Goal: Task Accomplishment & Management: Complete application form

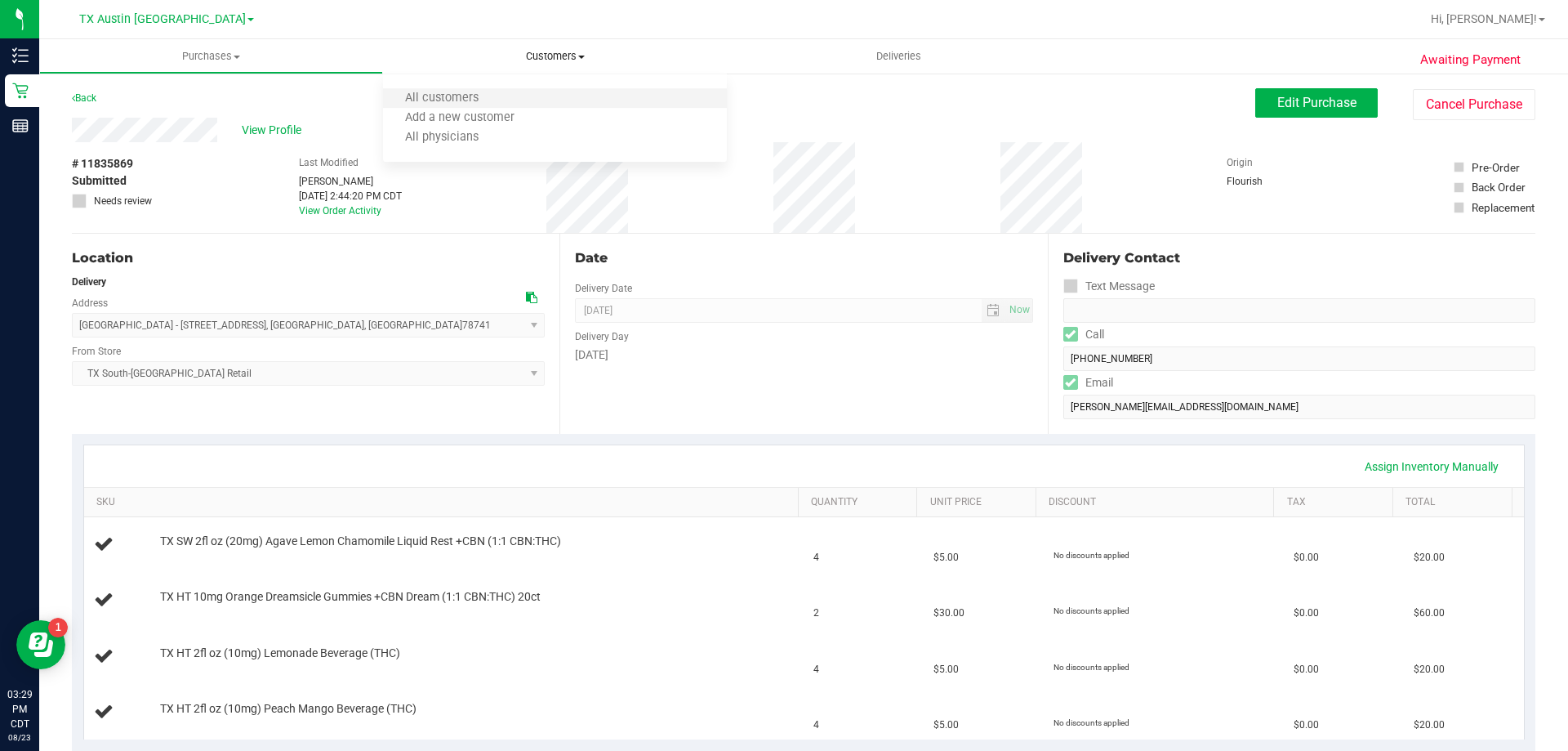
scroll to position [409, 0]
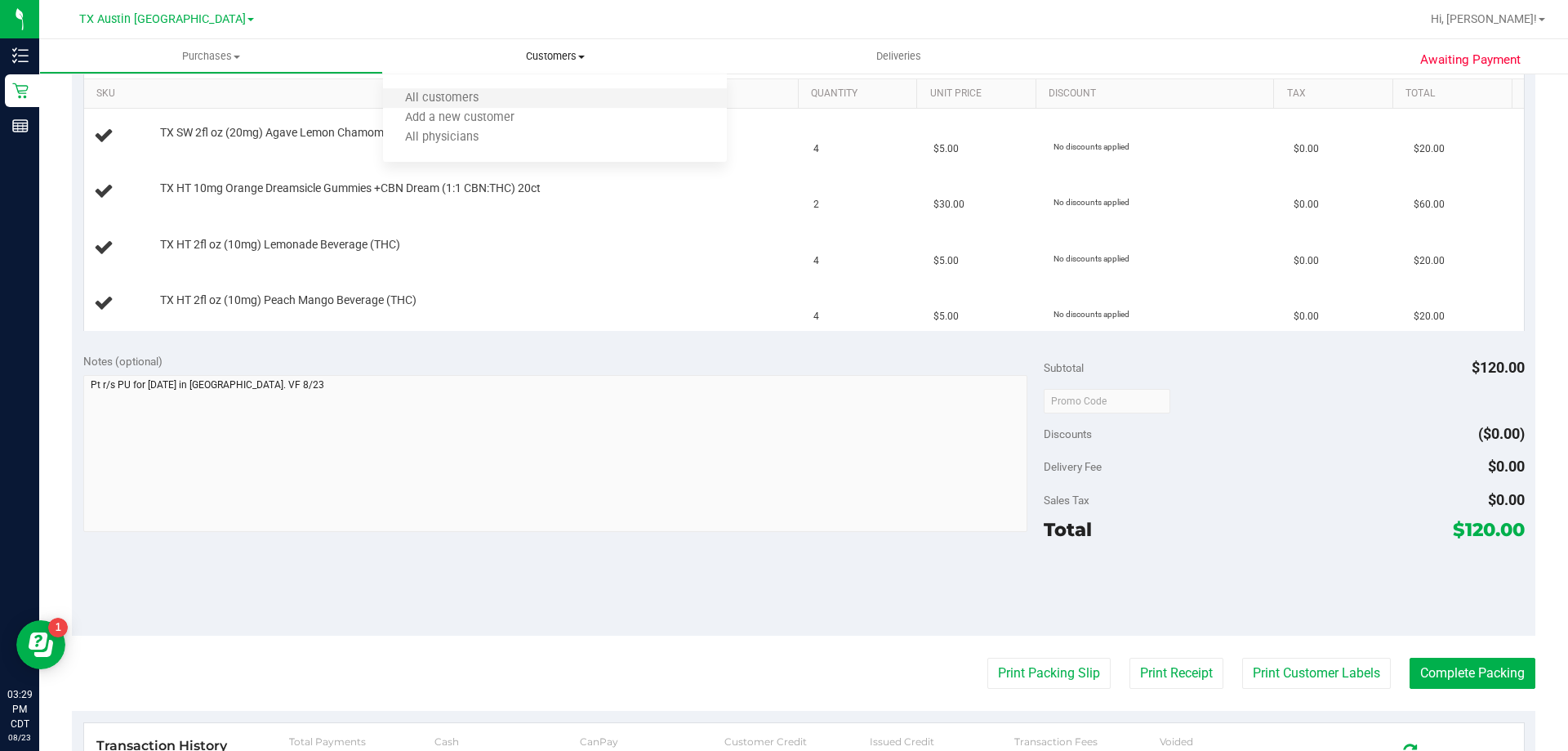
click at [580, 96] on li "All customers" at bounding box center [555, 98] width 344 height 20
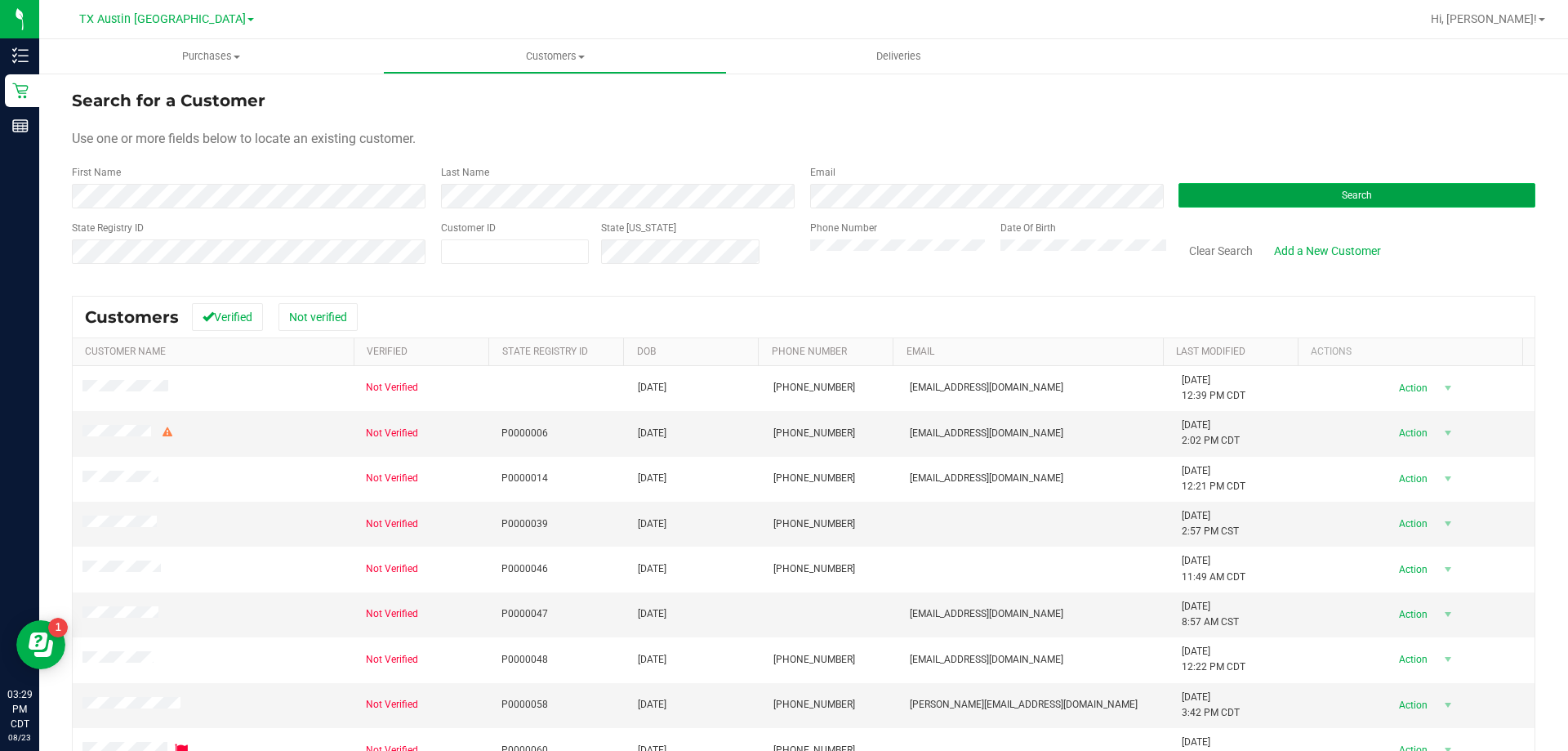
click at [1253, 189] on button "Search" at bounding box center [1358, 195] width 357 height 25
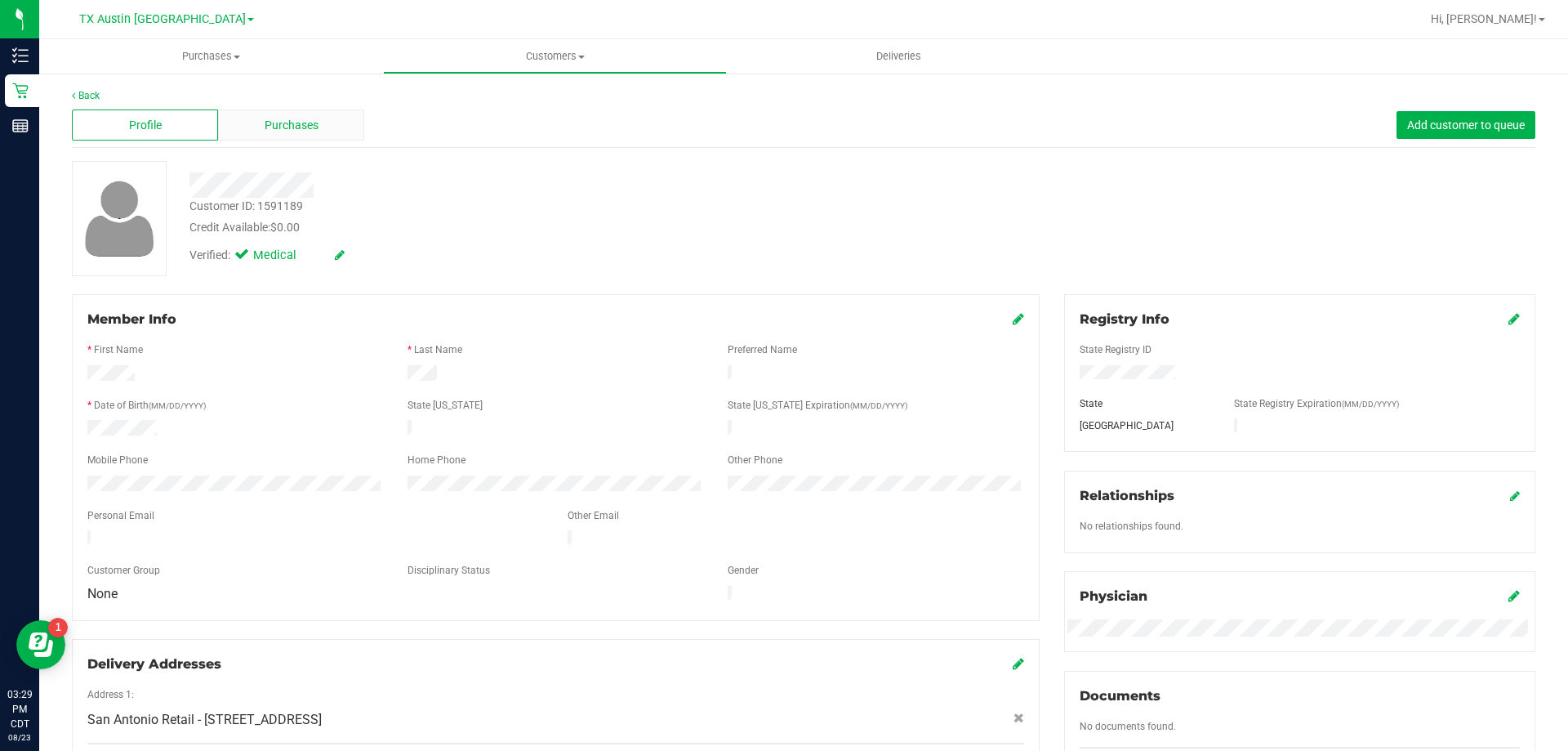
click at [299, 126] on span "Purchases" at bounding box center [292, 126] width 54 height 17
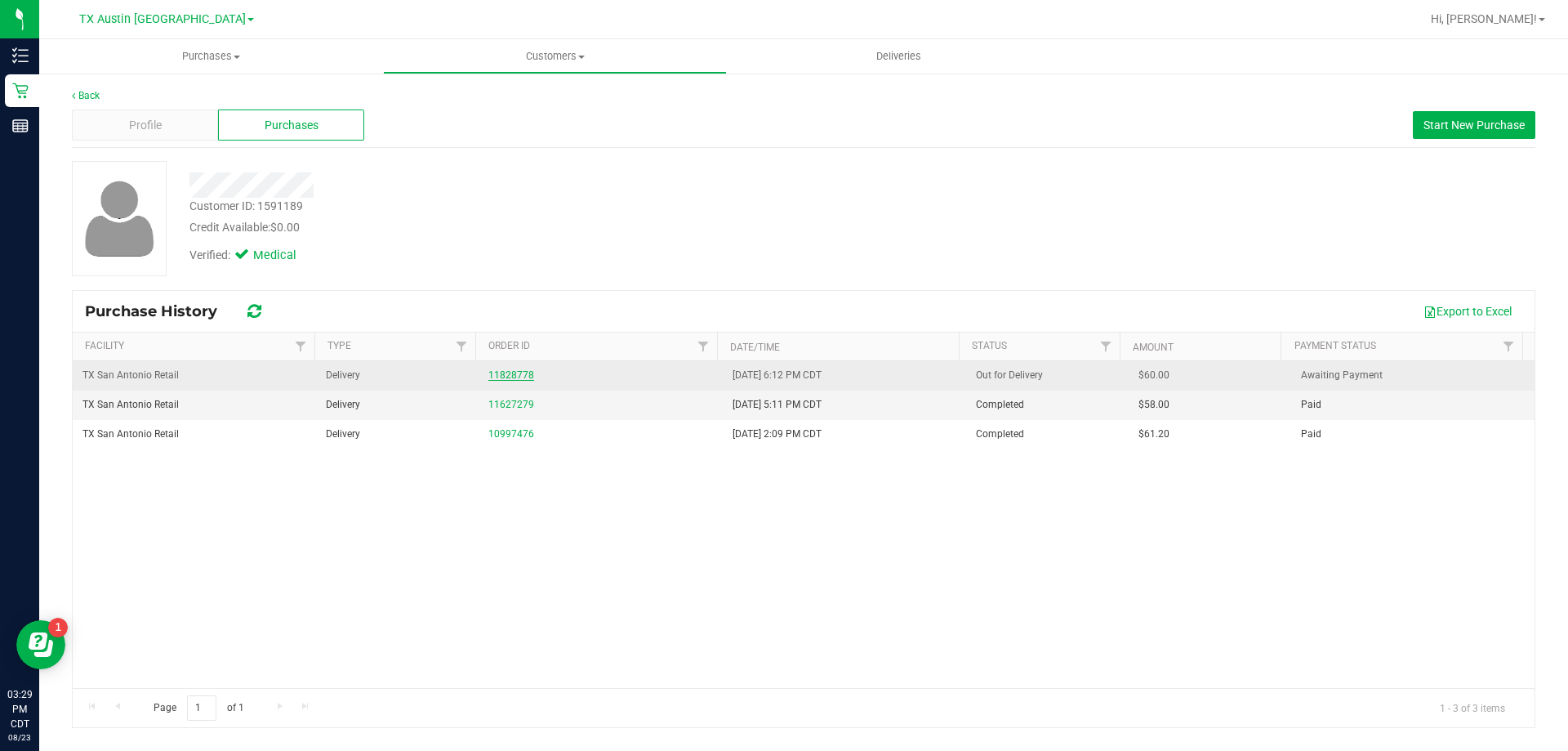
click at [505, 375] on link "11828778" at bounding box center [511, 375] width 46 height 11
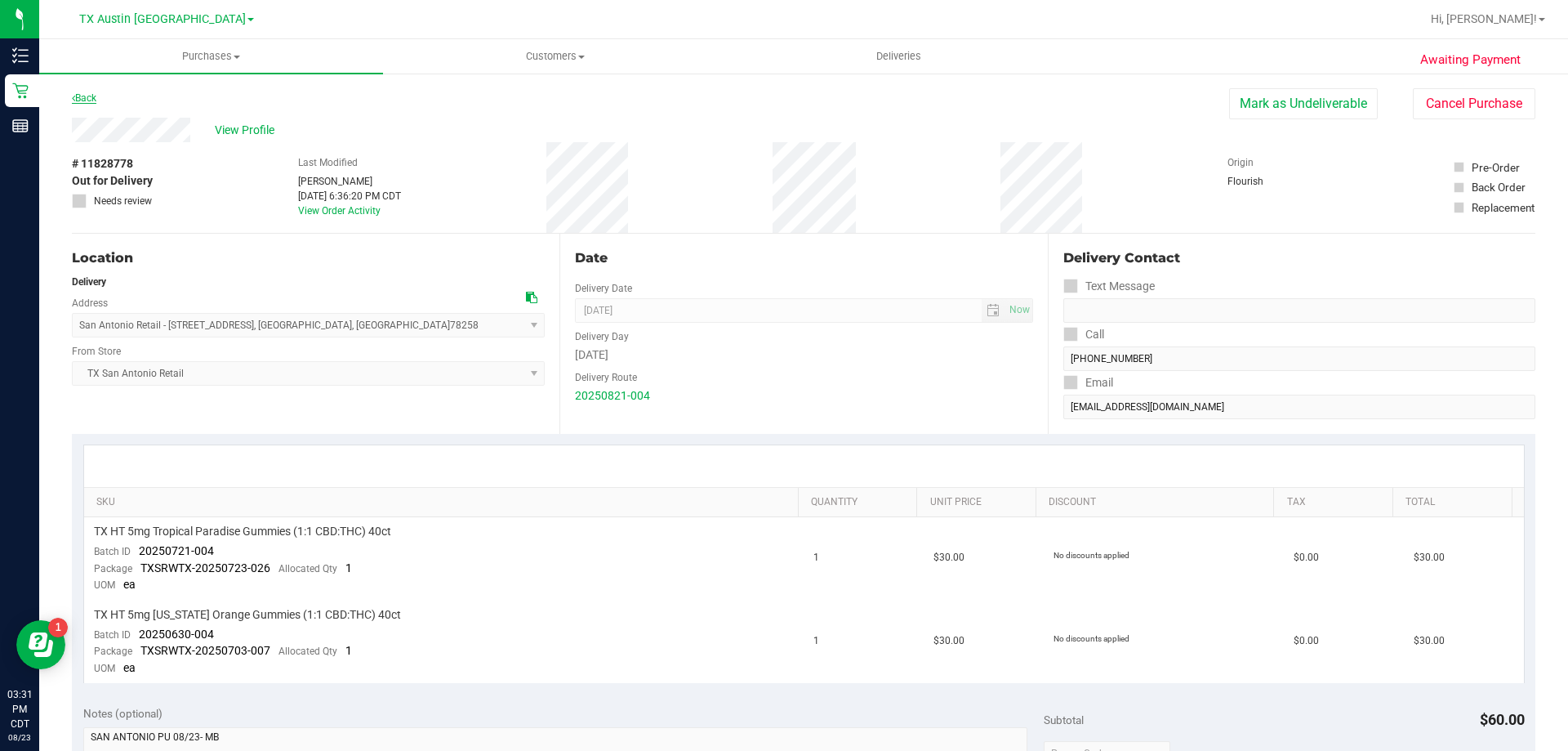
click at [90, 98] on link "Back" at bounding box center [84, 98] width 25 height 11
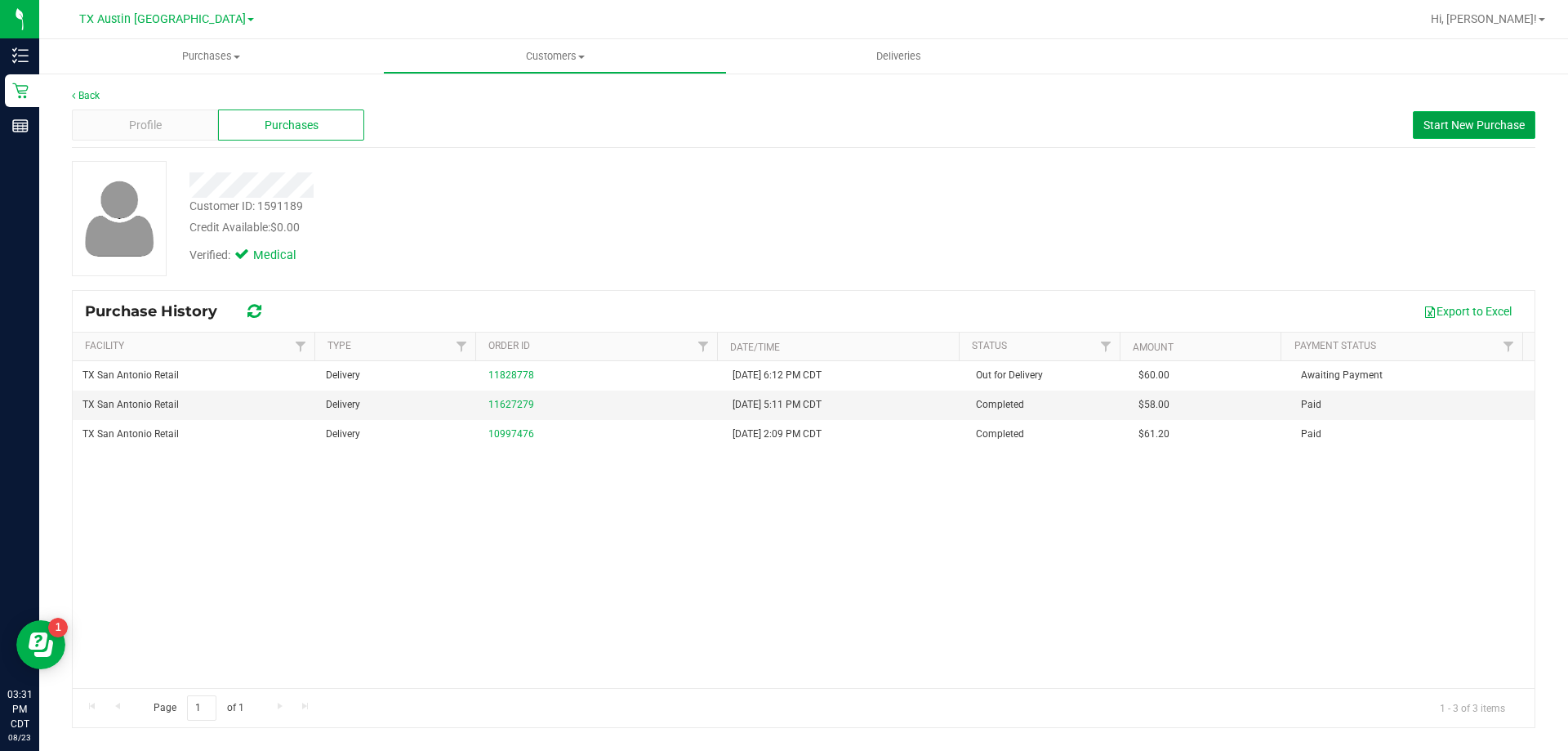
click at [1446, 120] on span "Start New Purchase" at bounding box center [1474, 125] width 101 height 13
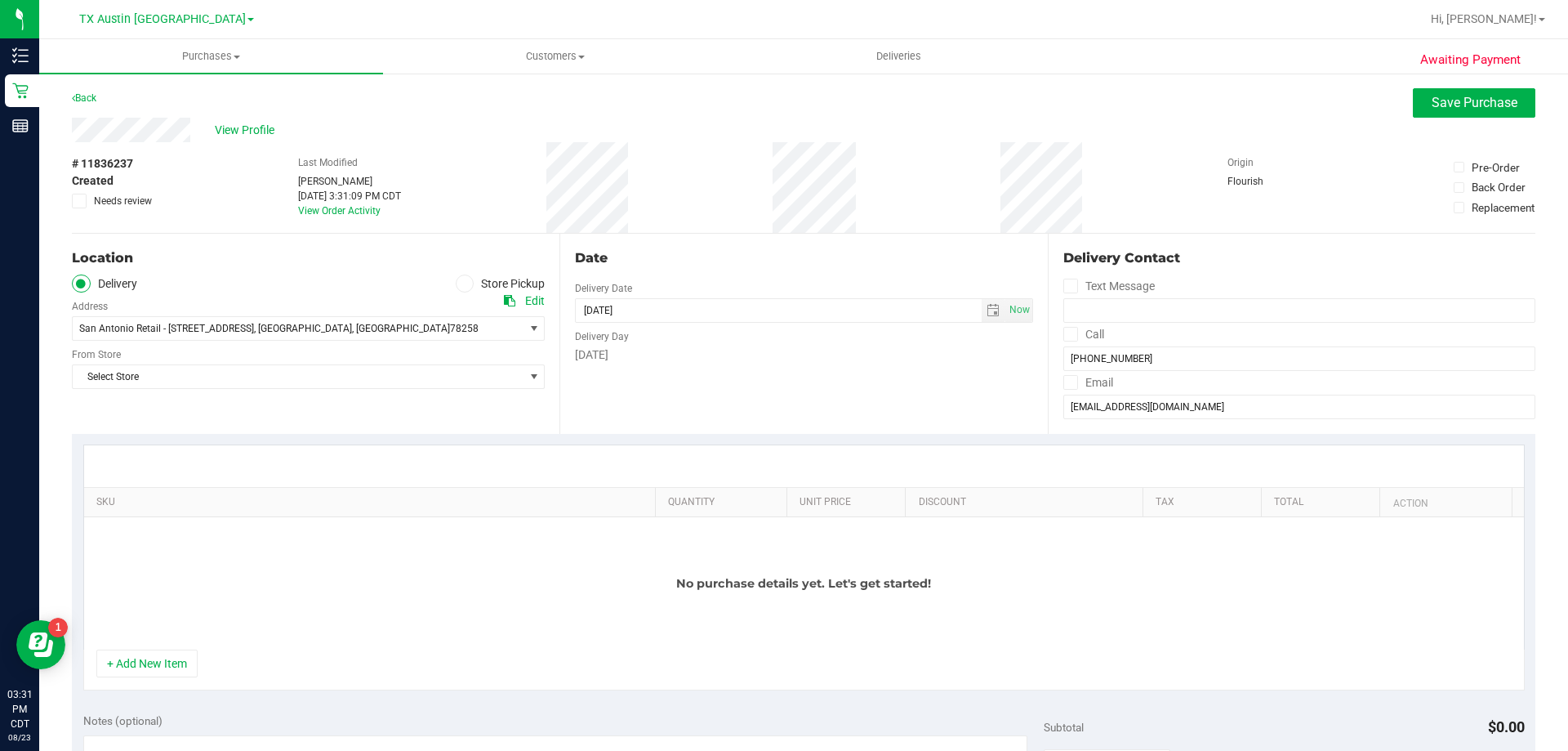
click at [1065, 334] on icon at bounding box center [1070, 334] width 10 height 0
click at [0, 0] on input "Call" at bounding box center [0, 0] width 0 height 0
click at [1064, 376] on span at bounding box center [1070, 382] width 15 height 15
click at [0, 0] on input "Email" at bounding box center [0, 0] width 0 height 0
click at [987, 311] on span "select" at bounding box center [993, 310] width 13 height 13
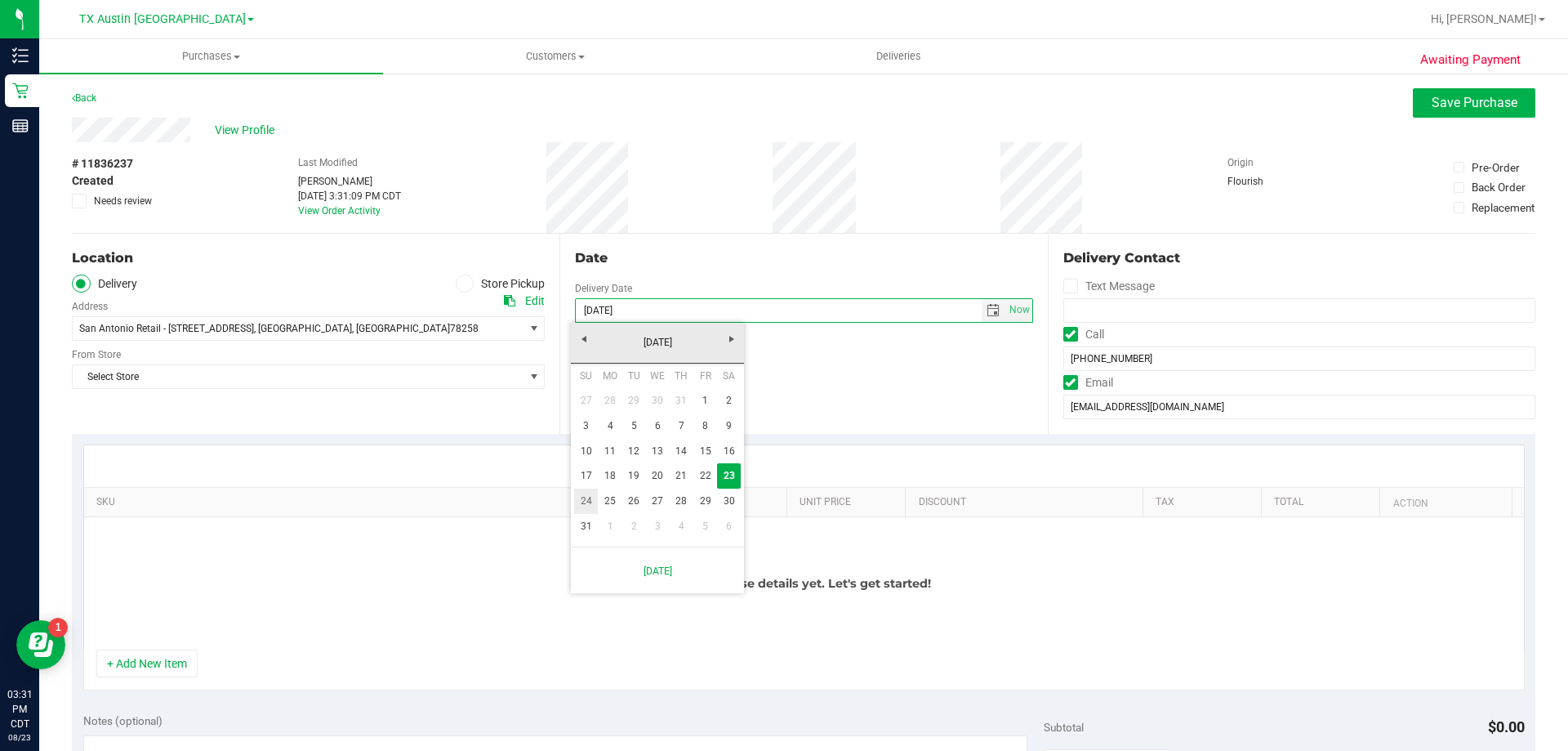
click at [589, 500] on link "24" at bounding box center [587, 501] width 24 height 26
type input "[DATE]"
click at [337, 385] on span "Select Store" at bounding box center [298, 376] width 451 height 23
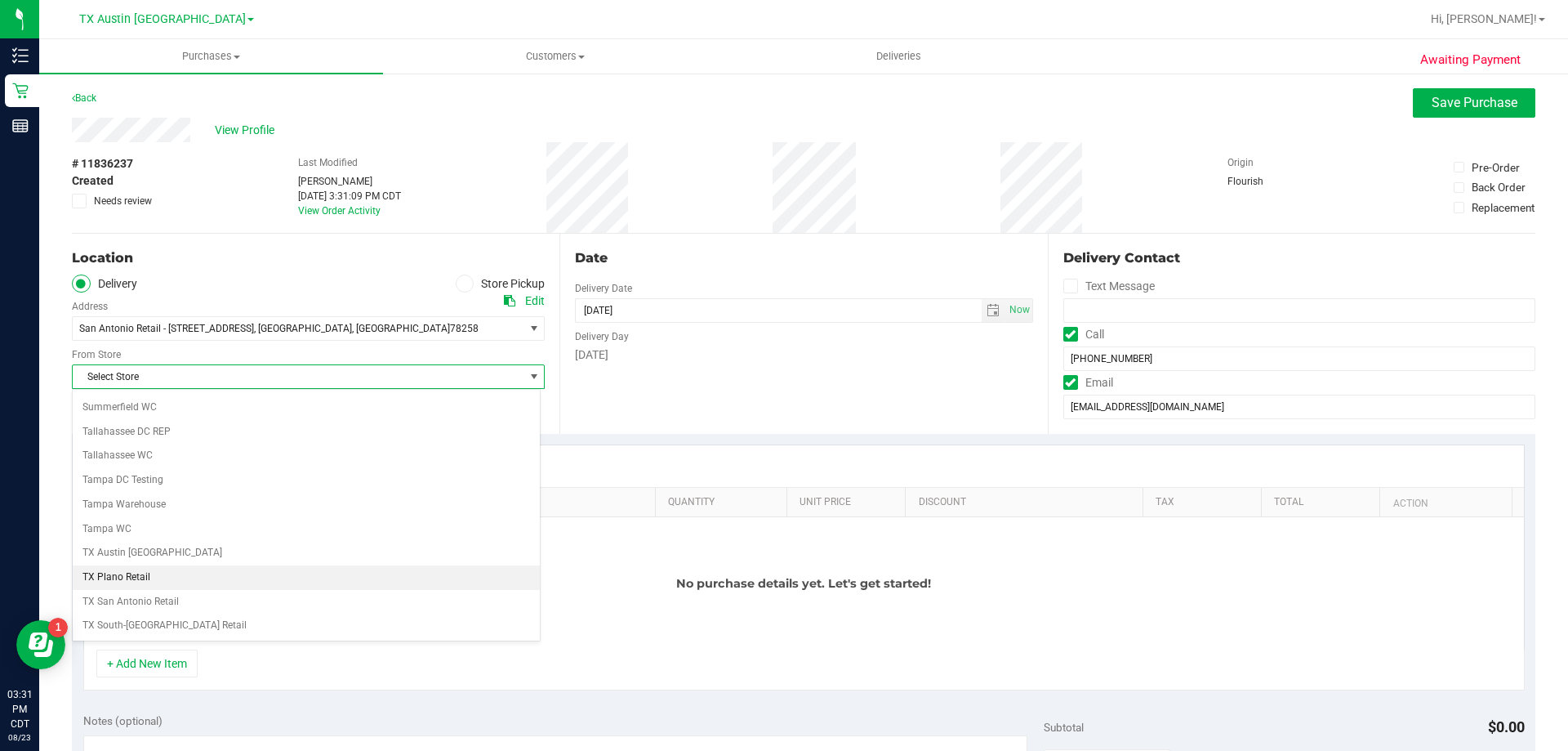
scroll to position [1187, 0]
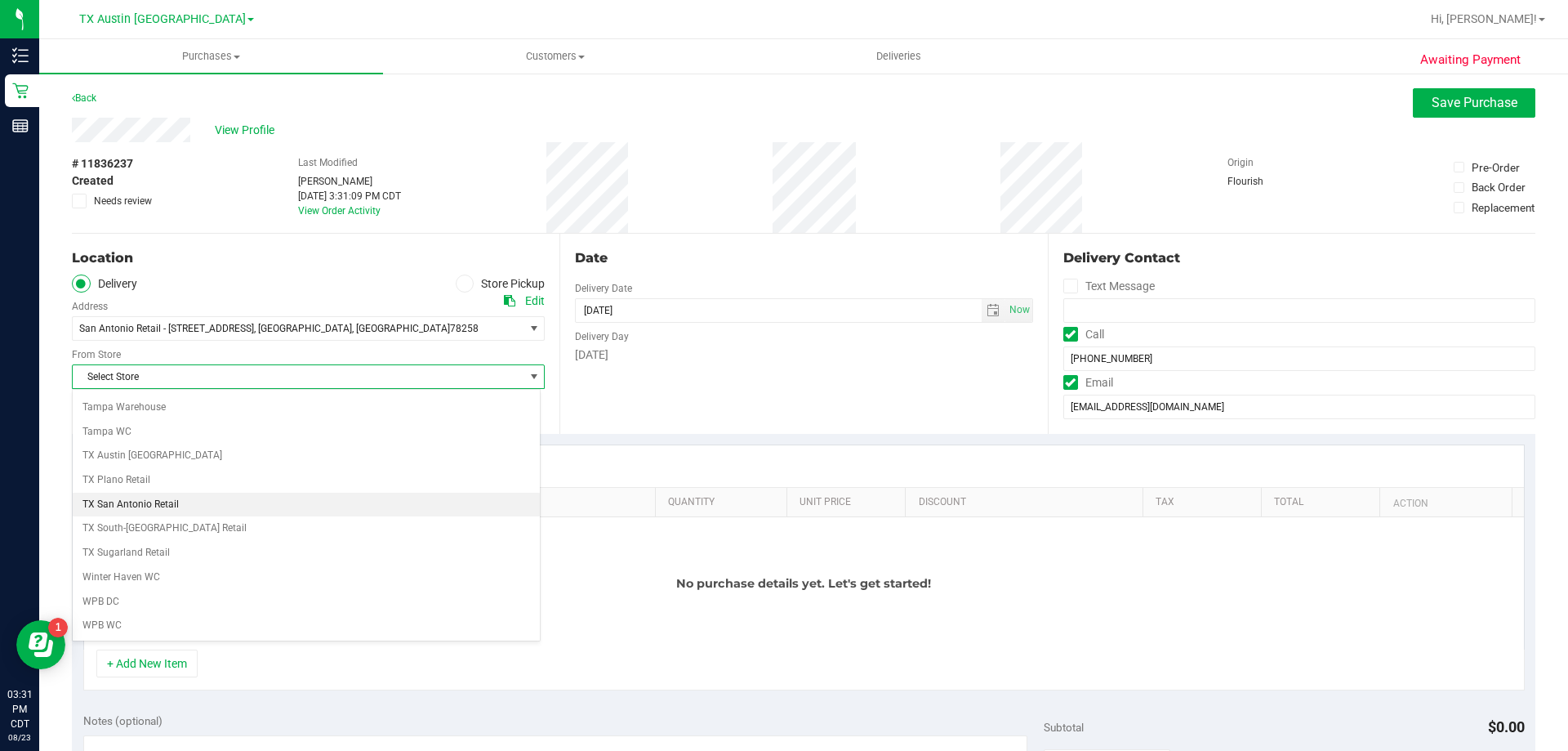
click at [138, 504] on li "TX San Antonio Retail" at bounding box center [306, 505] width 468 height 25
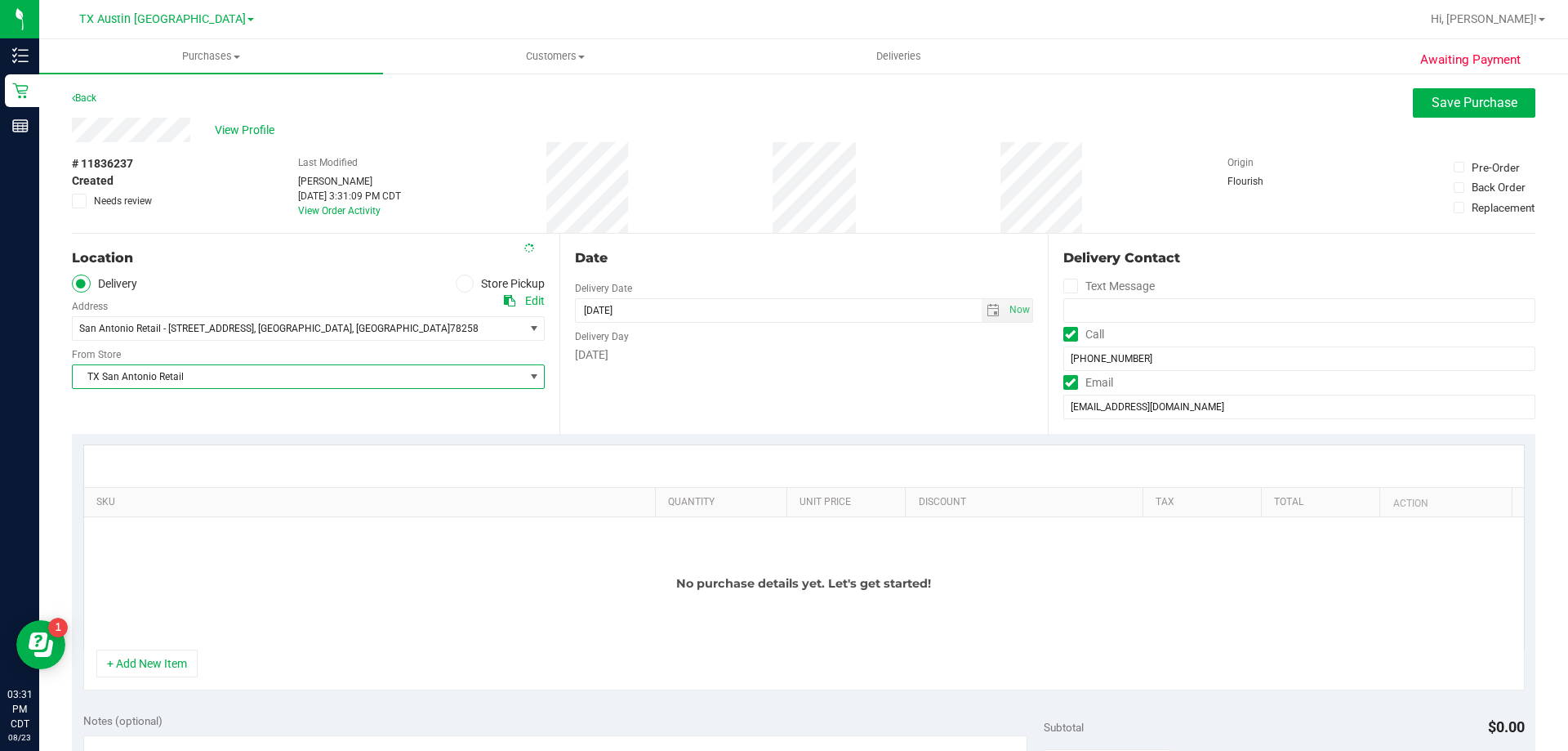
scroll to position [163, 0]
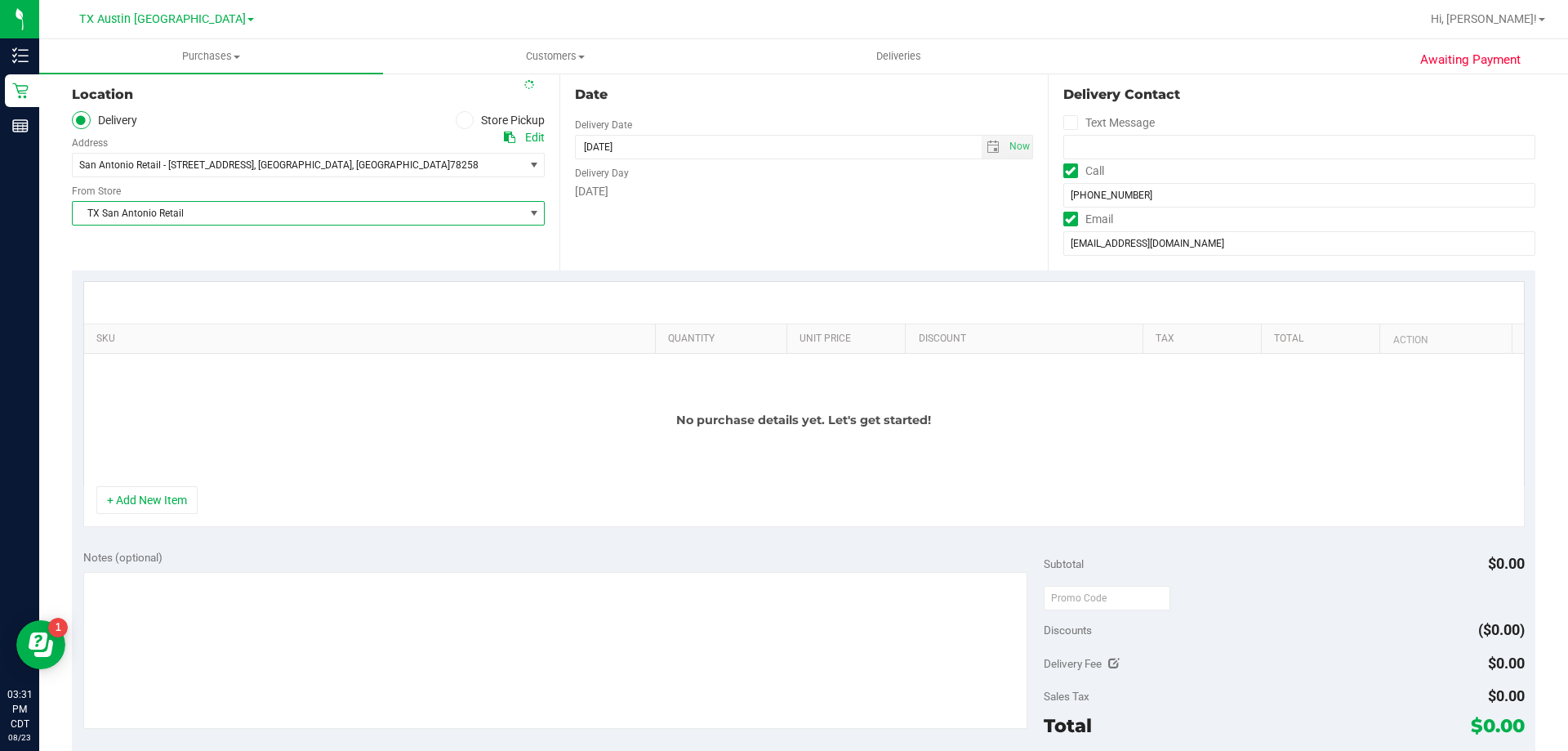
click at [138, 504] on button "+ Add New Item" at bounding box center [147, 500] width 101 height 27
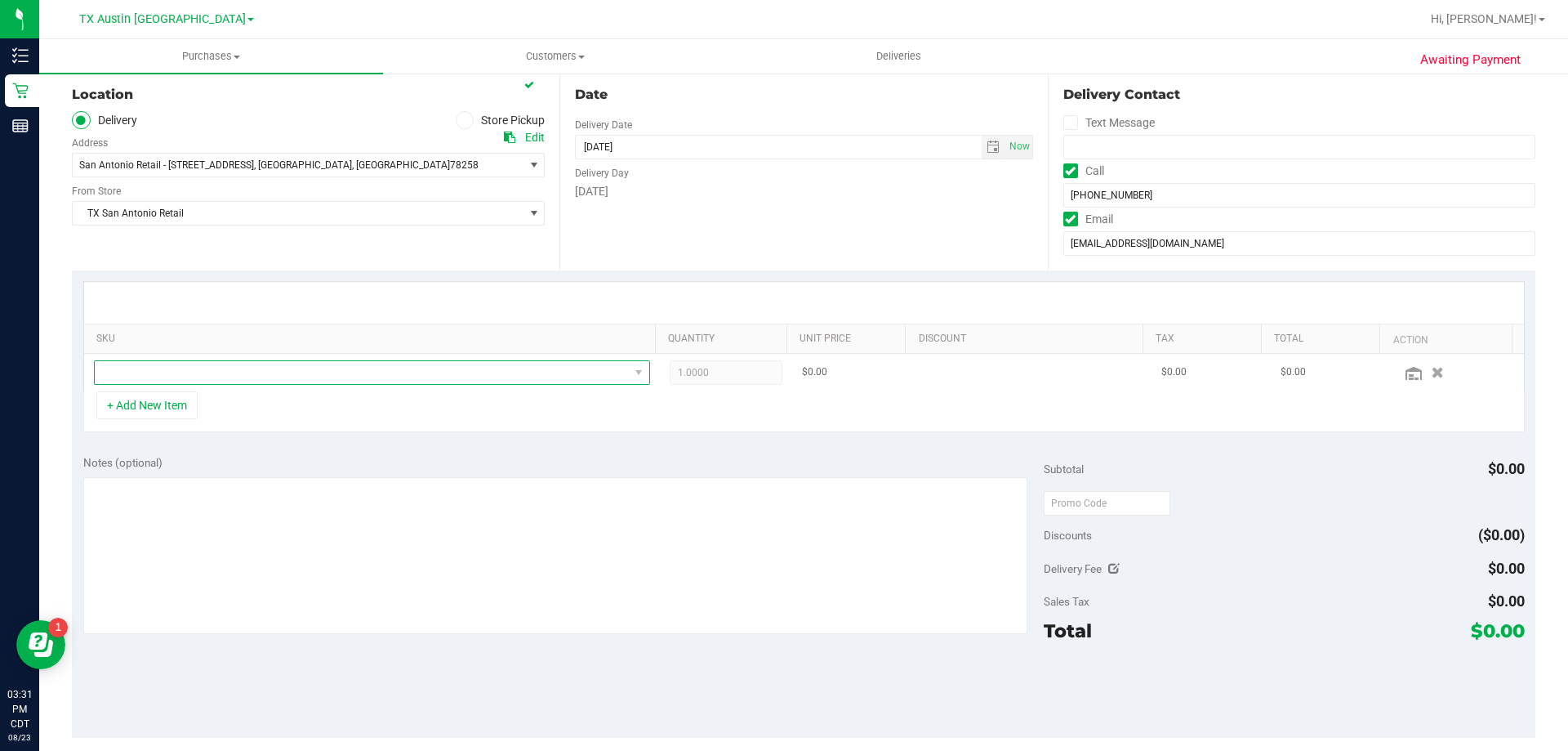
click at [278, 369] on span "NO DATA FOUND" at bounding box center [362, 372] width 534 height 23
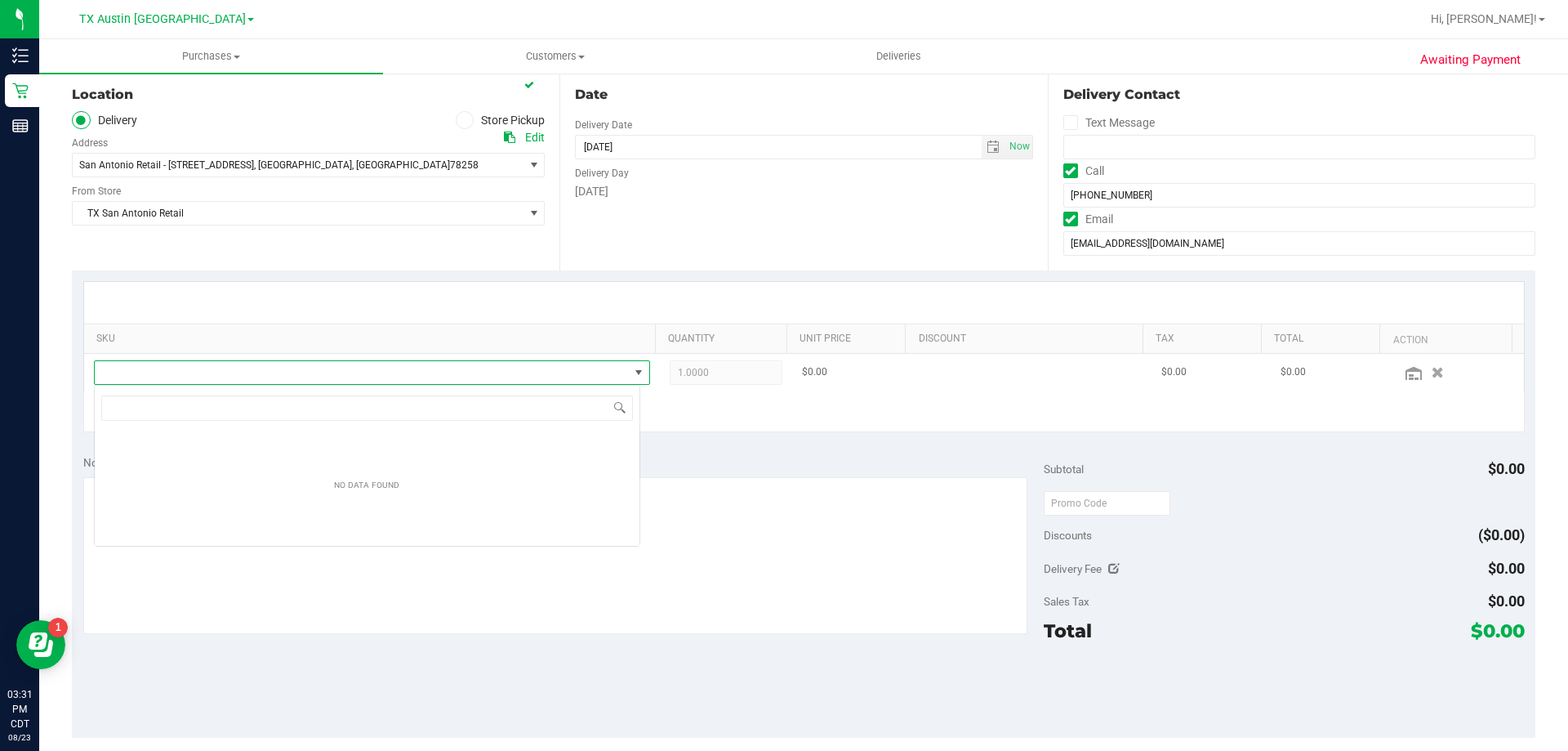
scroll to position [25, 546]
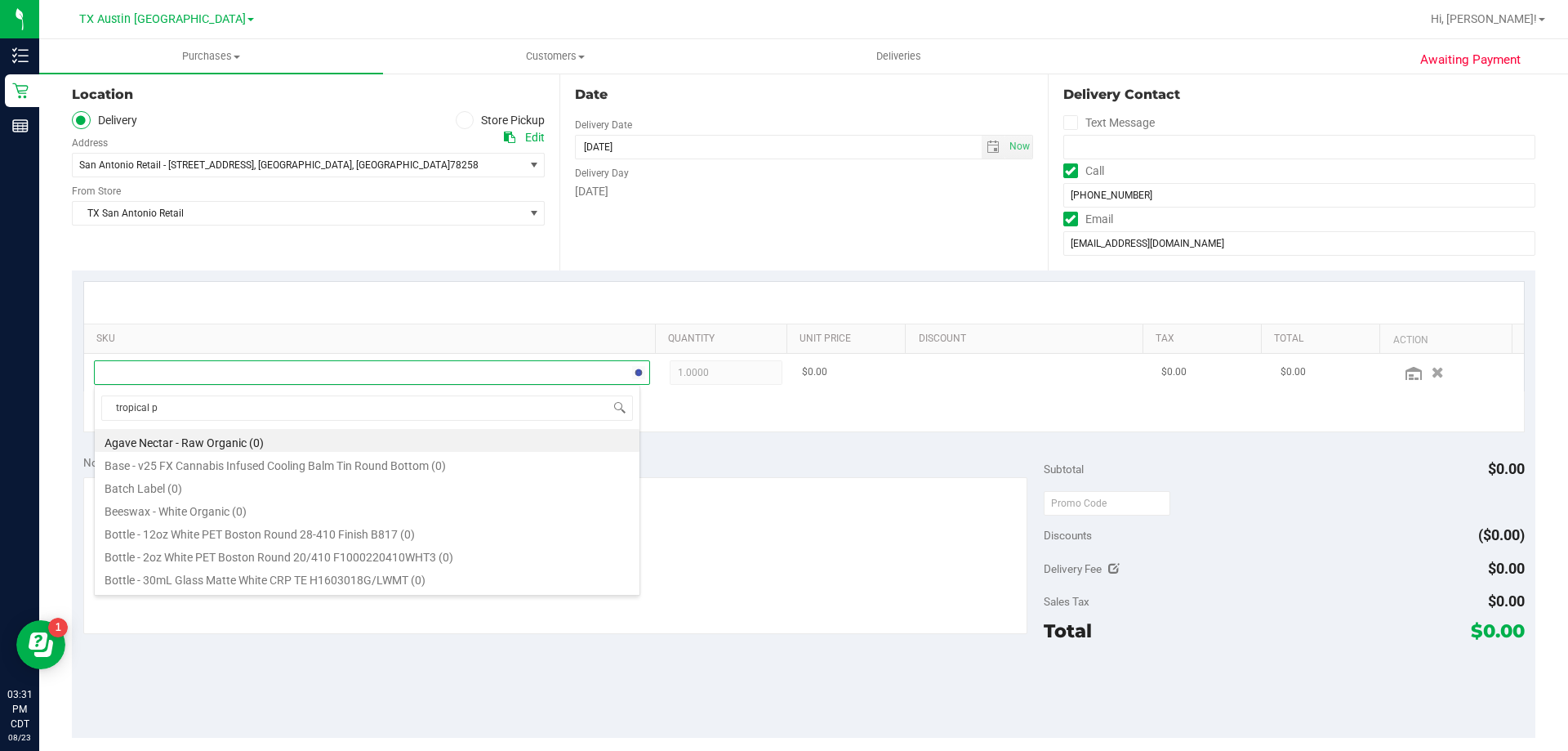
type input "tropical pa"
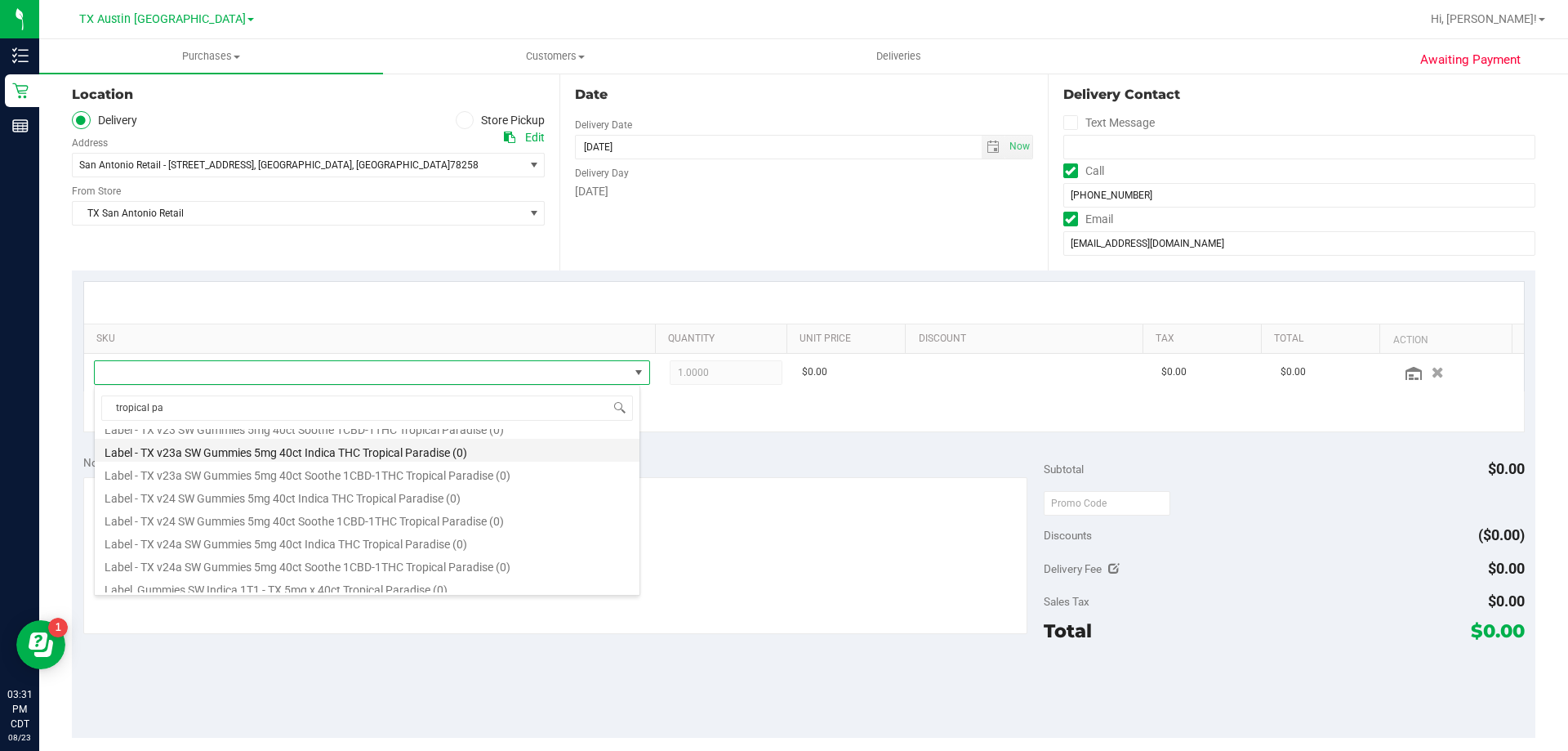
scroll to position [163, 0]
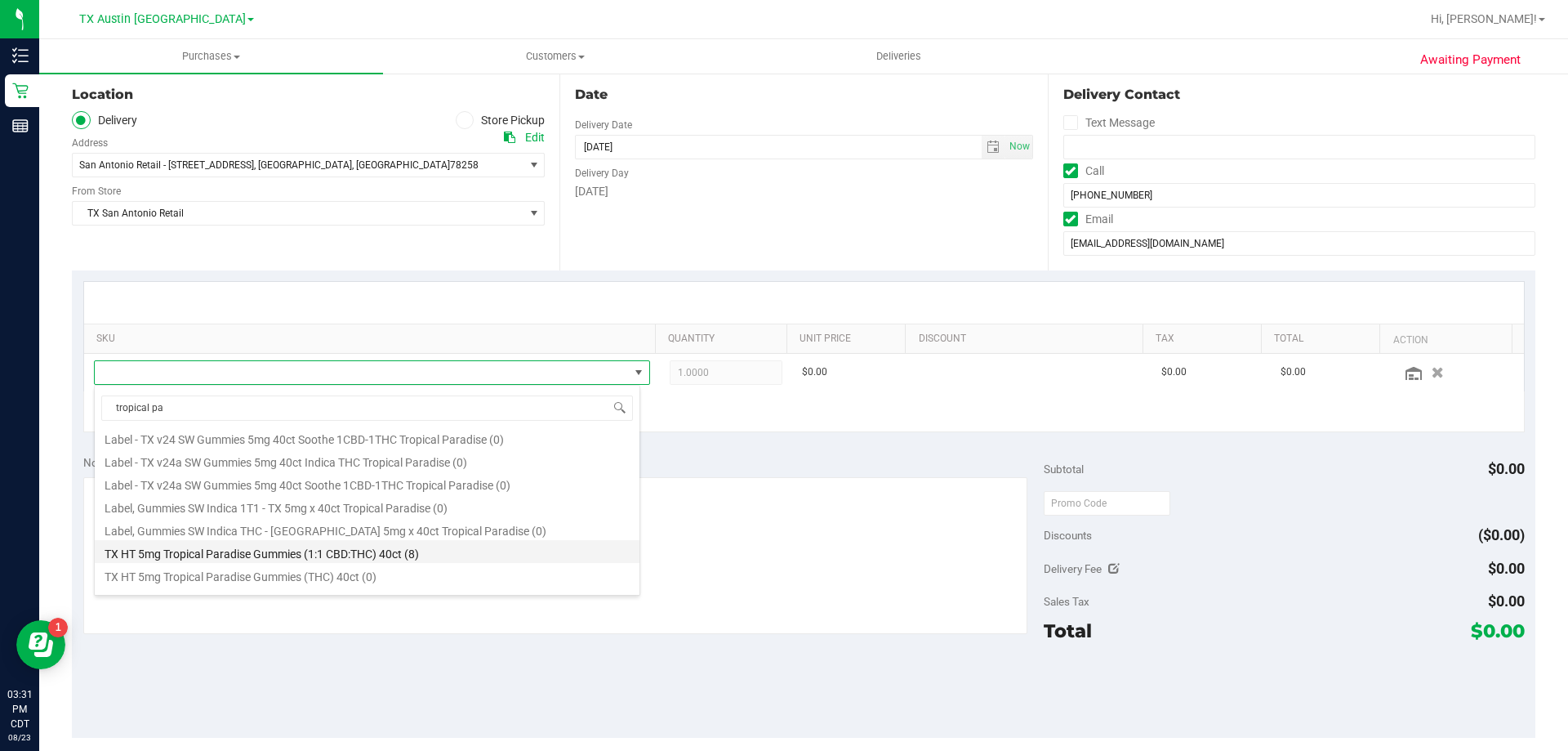
click at [284, 550] on li "TX HT 5mg Tropical Paradise Gummies (1:1 CBD:THC) 40ct (8)" at bounding box center [367, 552] width 545 height 23
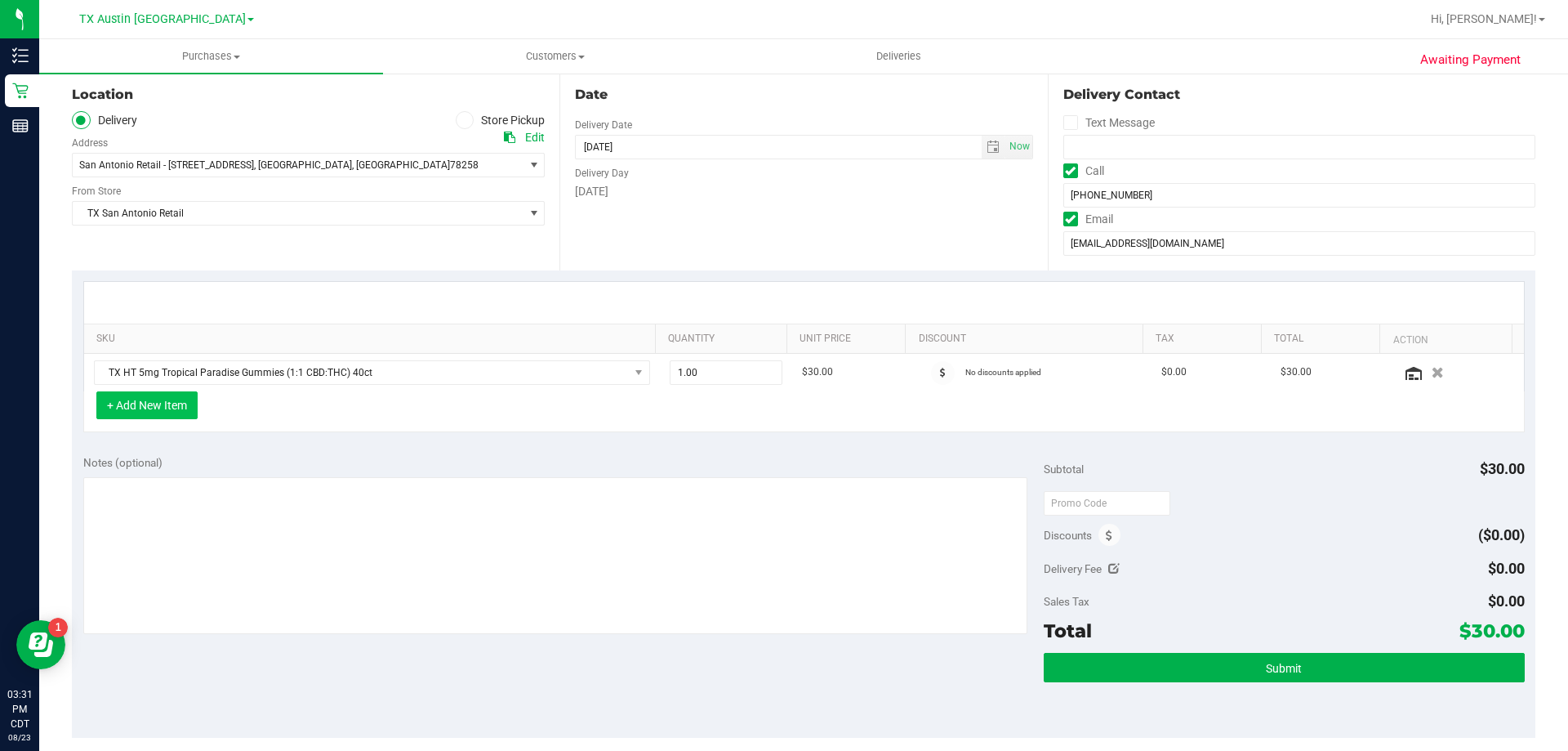
click at [172, 405] on button "+ Add New Item" at bounding box center [147, 405] width 101 height 27
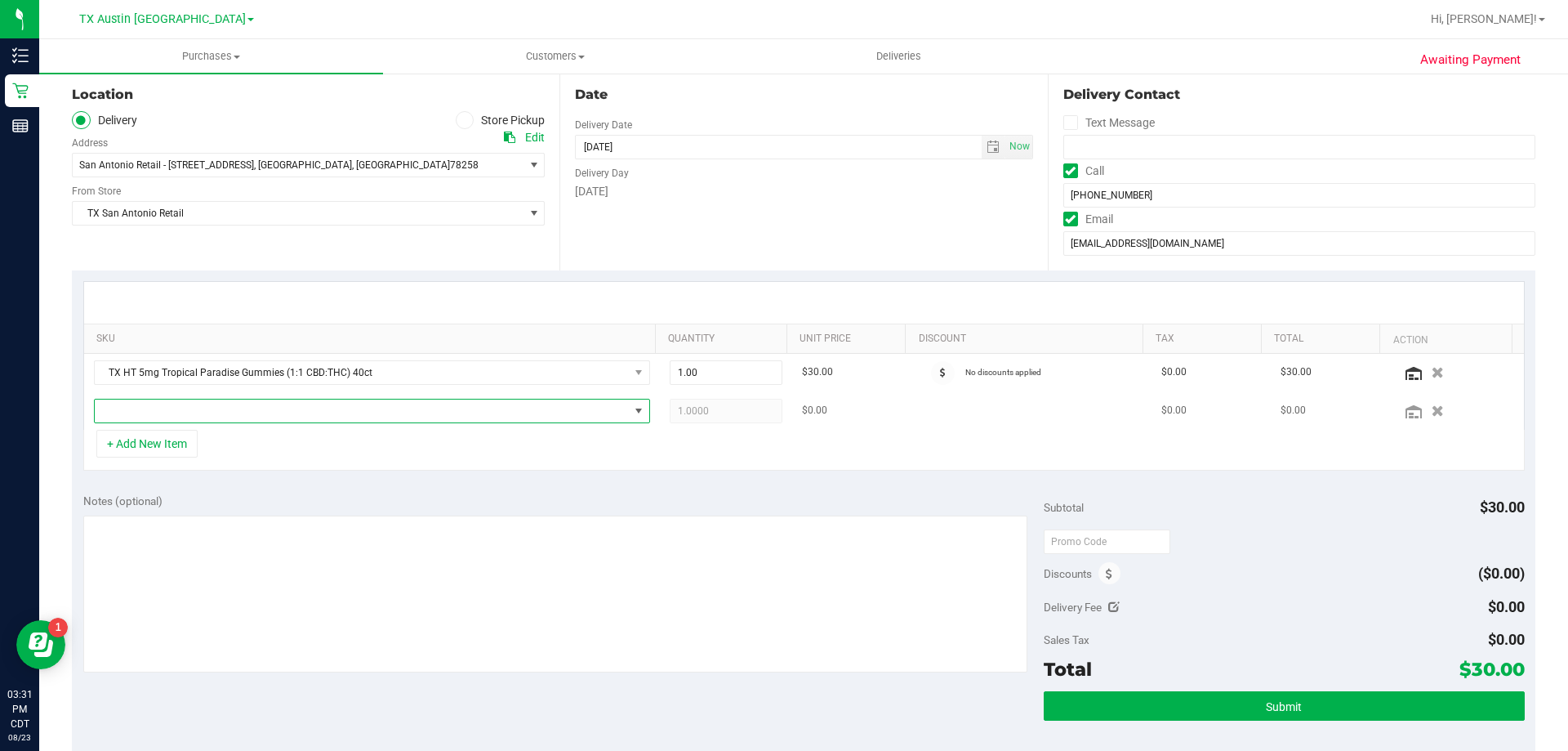
click at [183, 409] on span "NO DATA FOUND" at bounding box center [362, 411] width 534 height 23
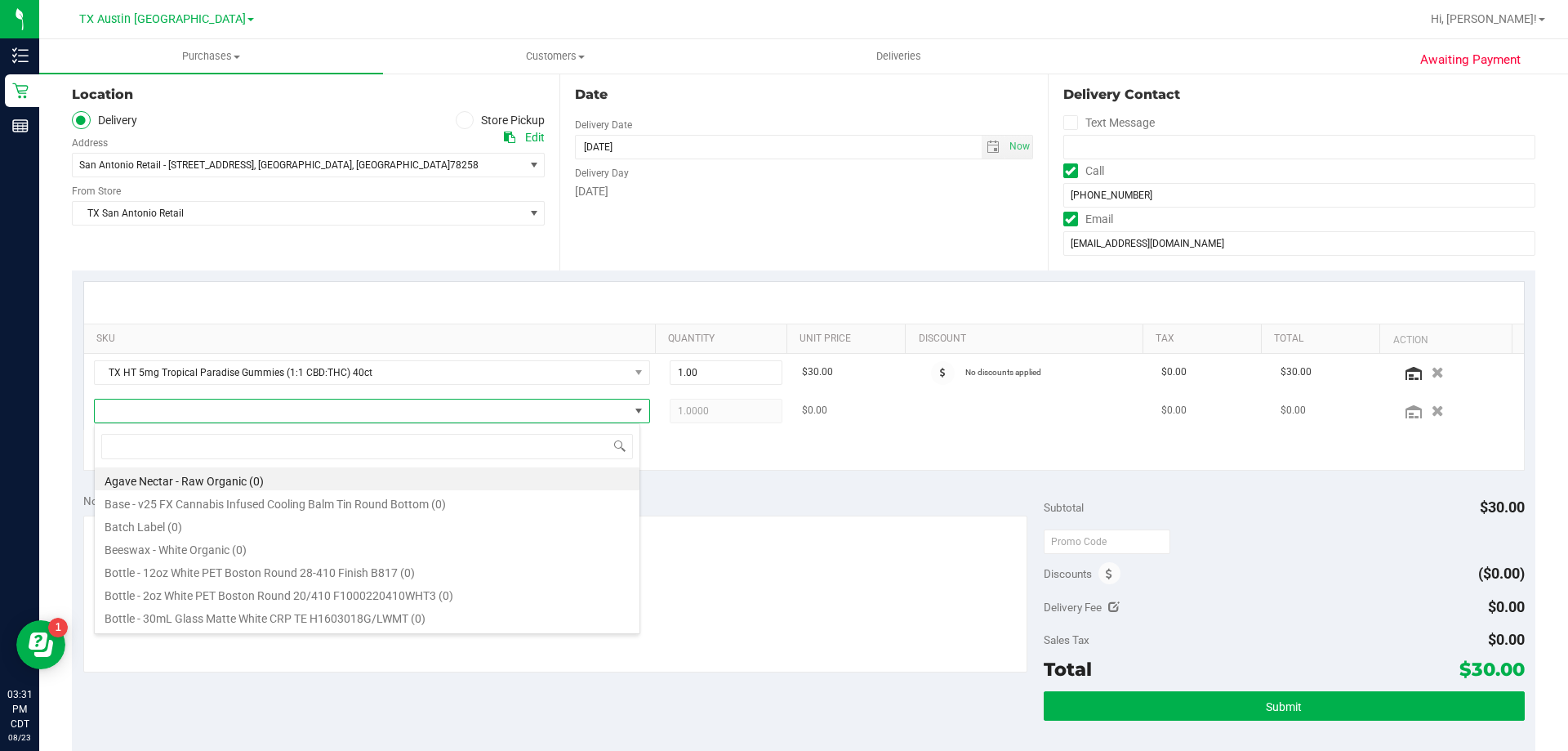
scroll to position [25, 546]
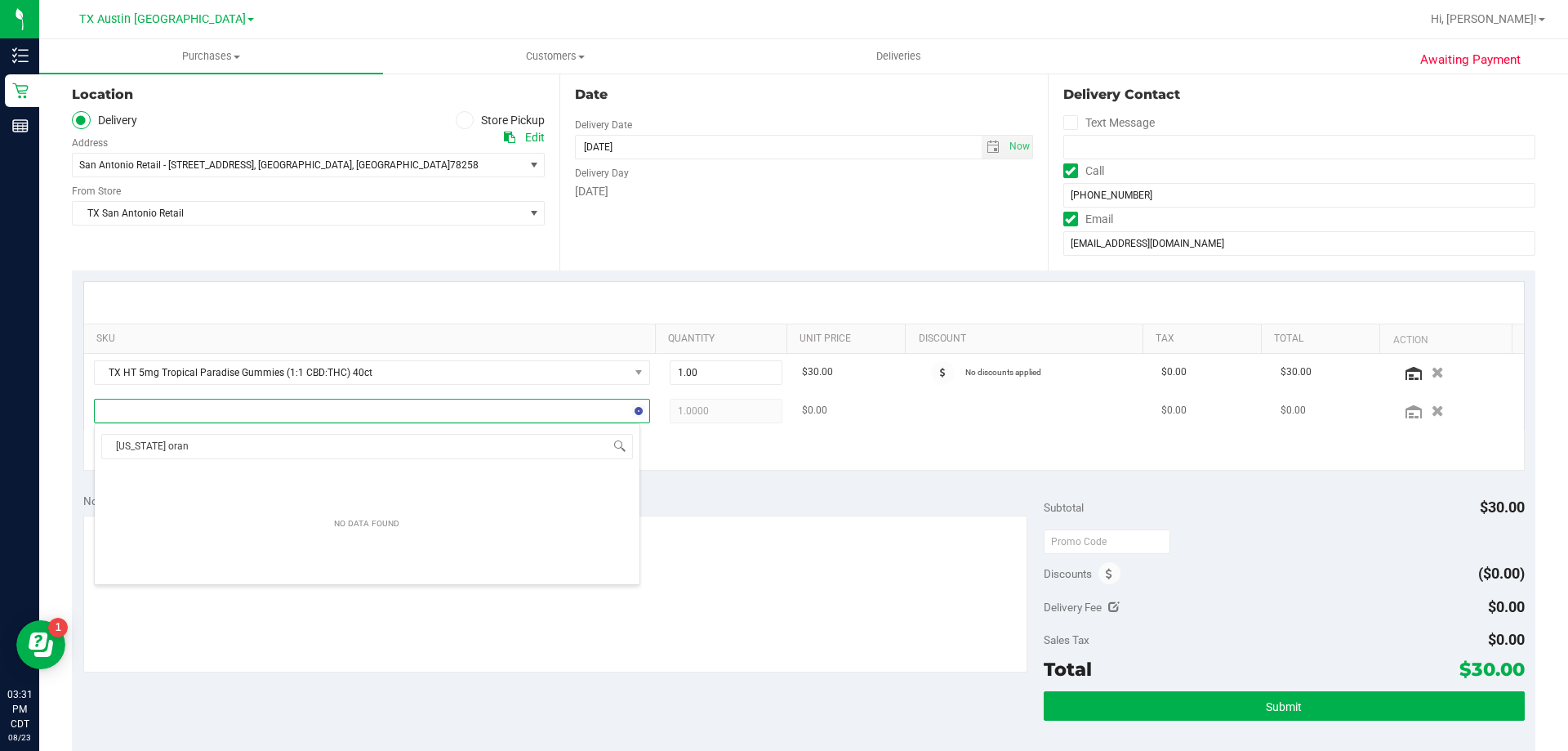
type input "[US_STATE] orang"
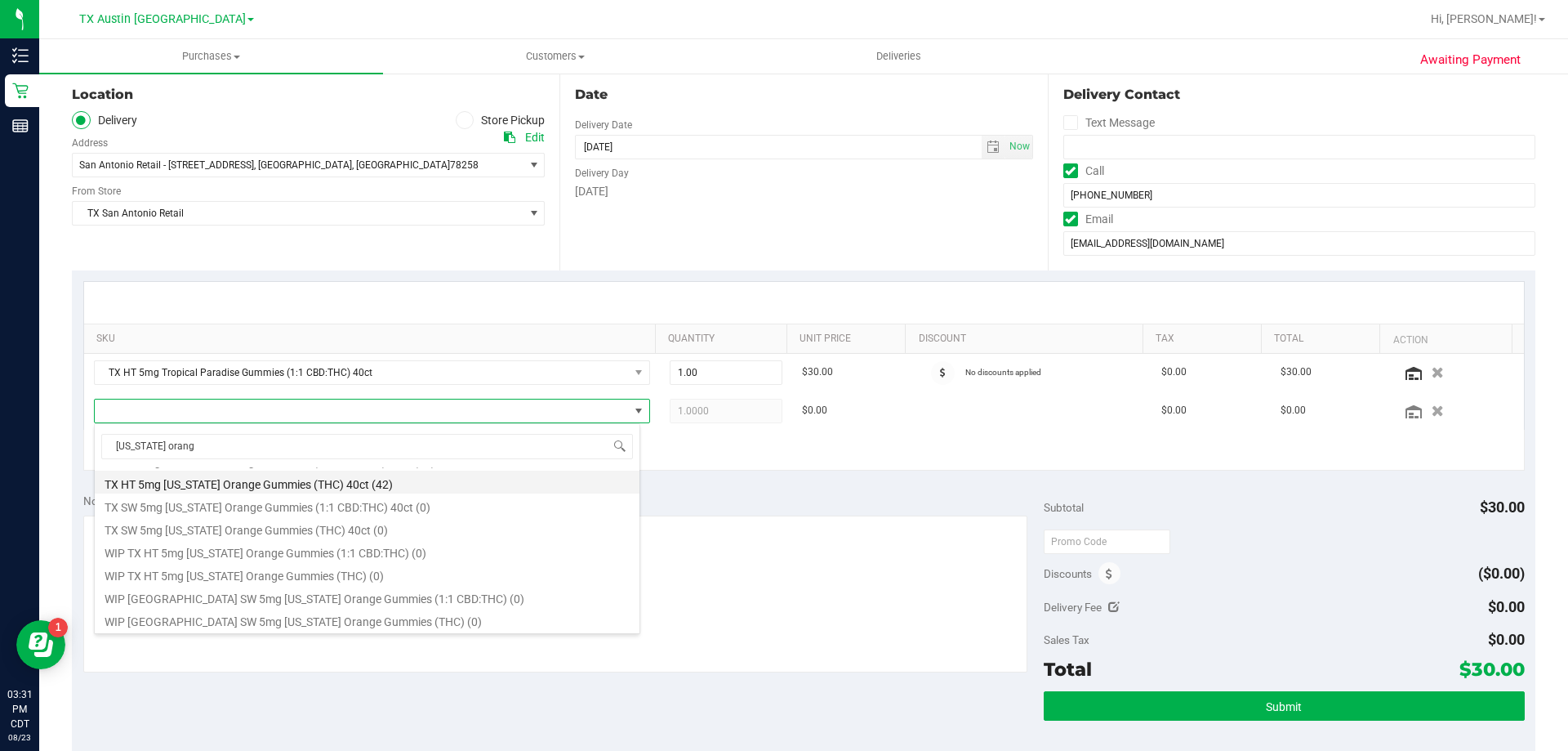
scroll to position [190, 0]
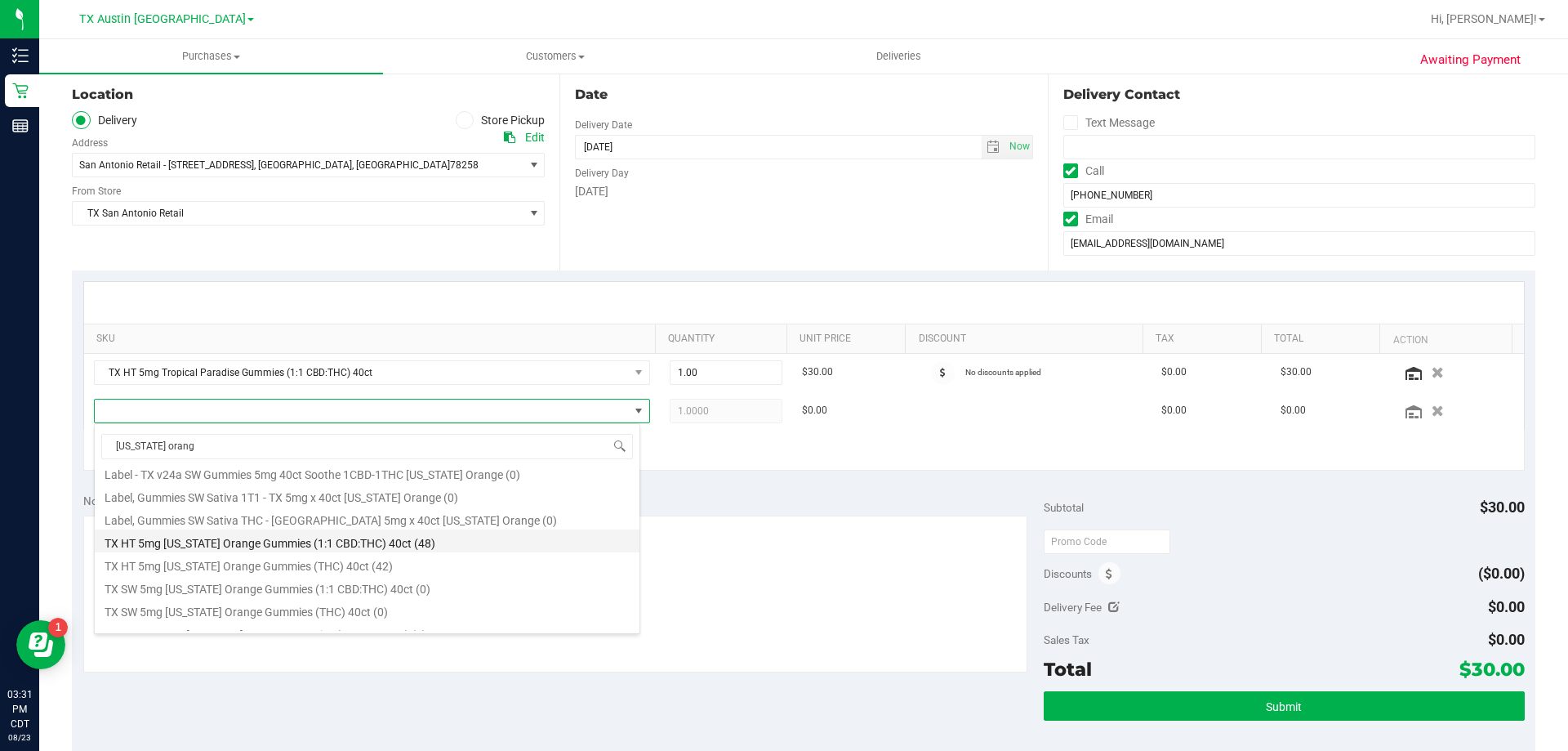
click at [266, 537] on li "TX HT 5mg [US_STATE] Orange Gummies (1:1 CBD:THC) 40ct (48)" at bounding box center [367, 541] width 545 height 23
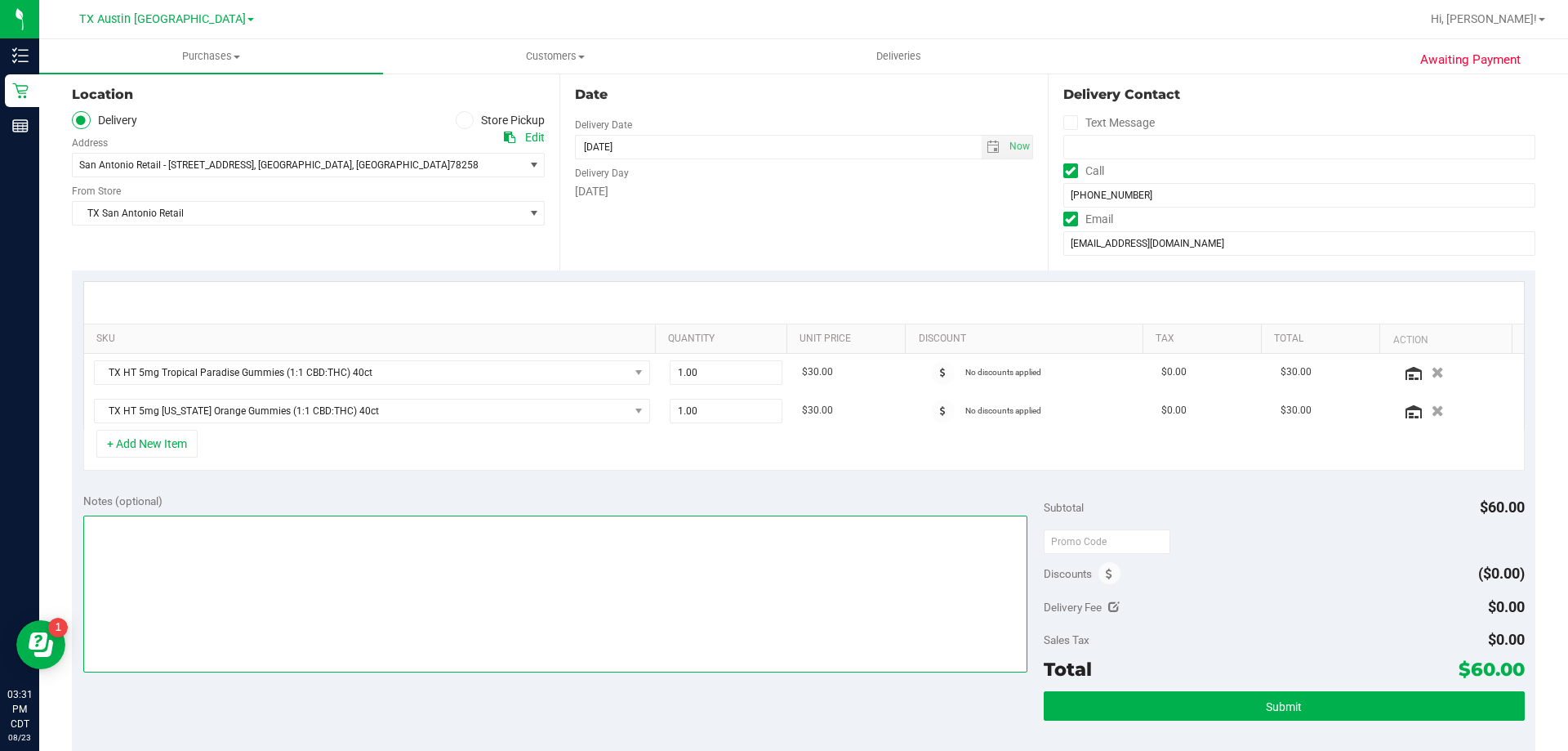
click at [480, 539] on textarea at bounding box center [555, 594] width 945 height 157
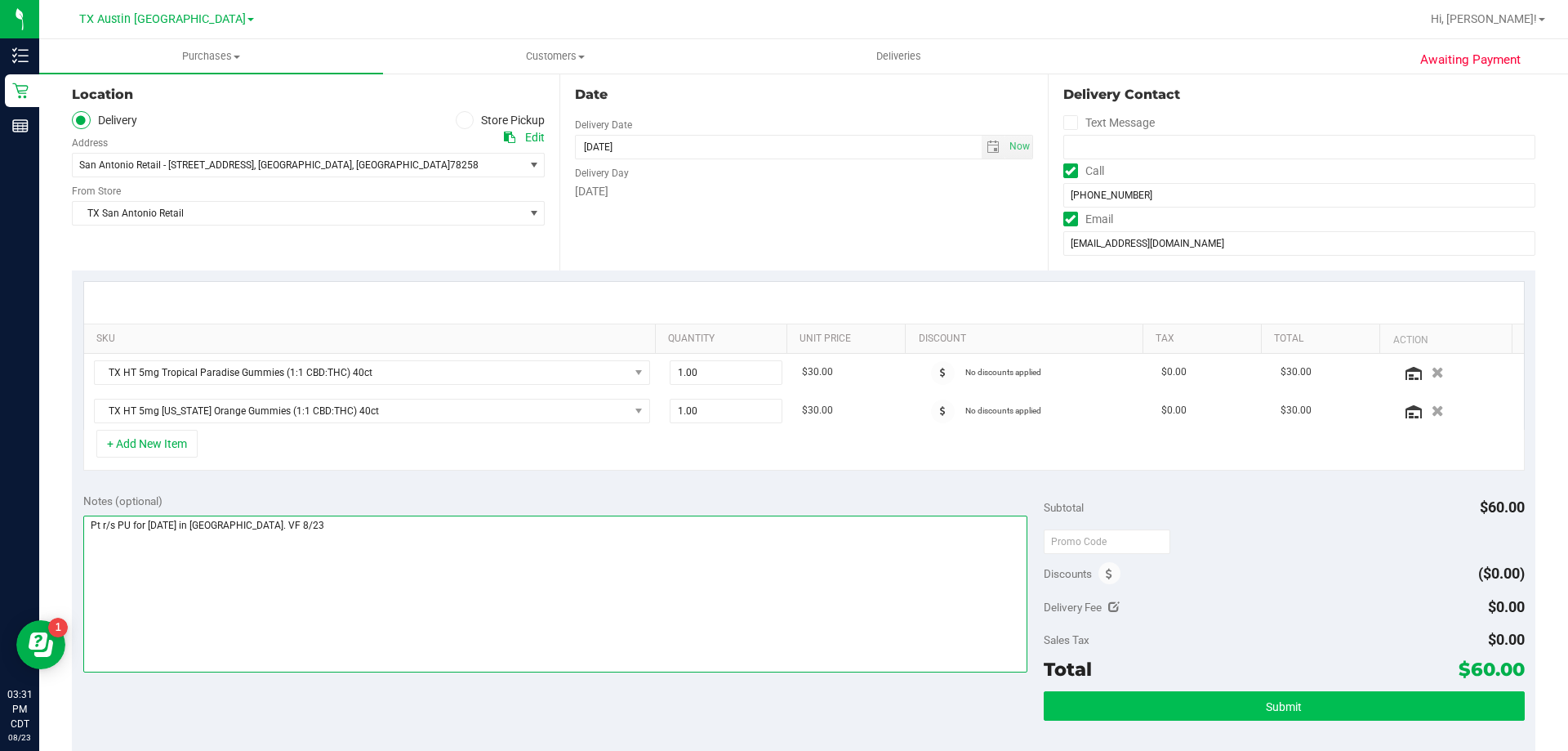
type textarea "Pt r/s PU for [DATE] in [GEOGRAPHIC_DATA]. VF 8/23"
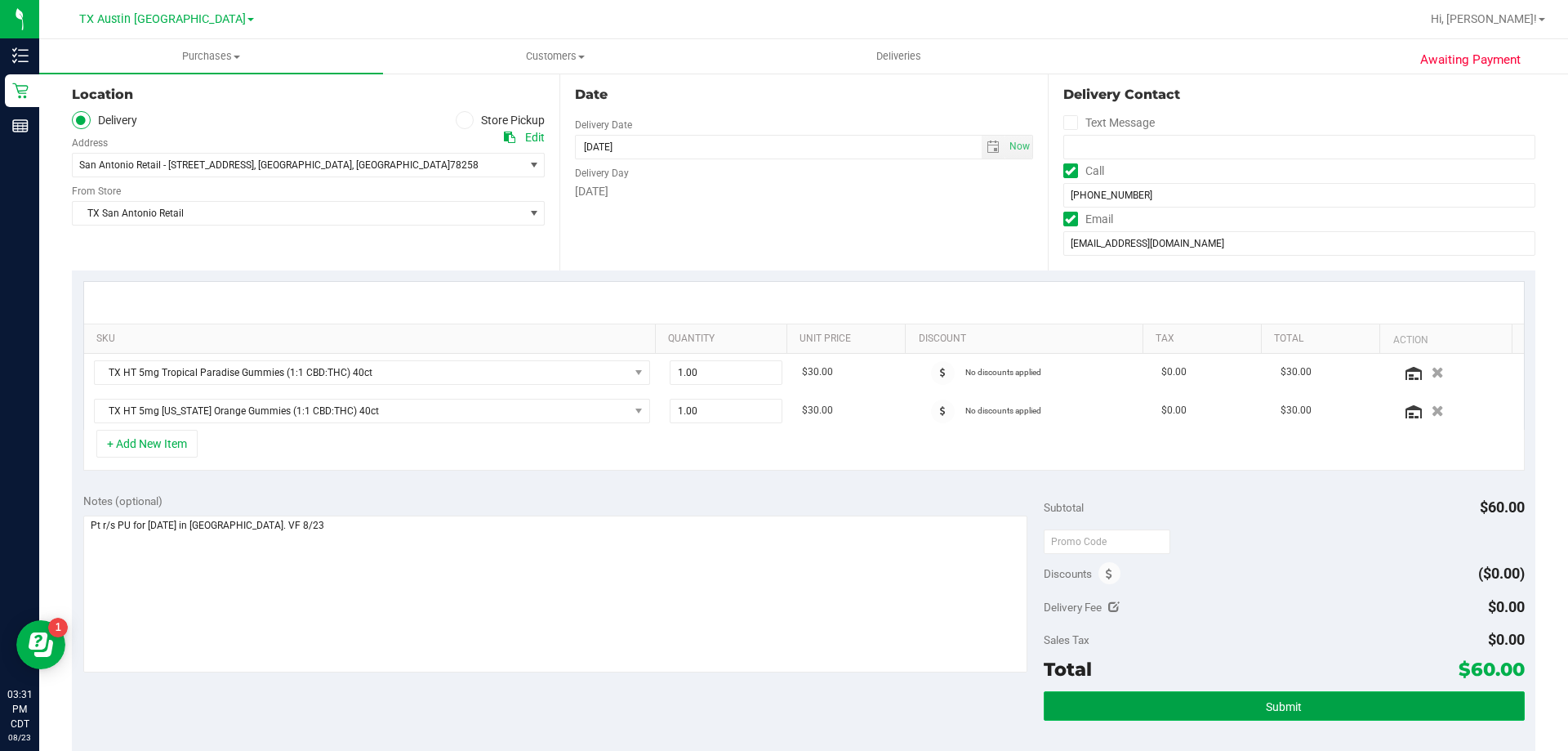
click at [1272, 709] on span "Submit" at bounding box center [1284, 707] width 36 height 13
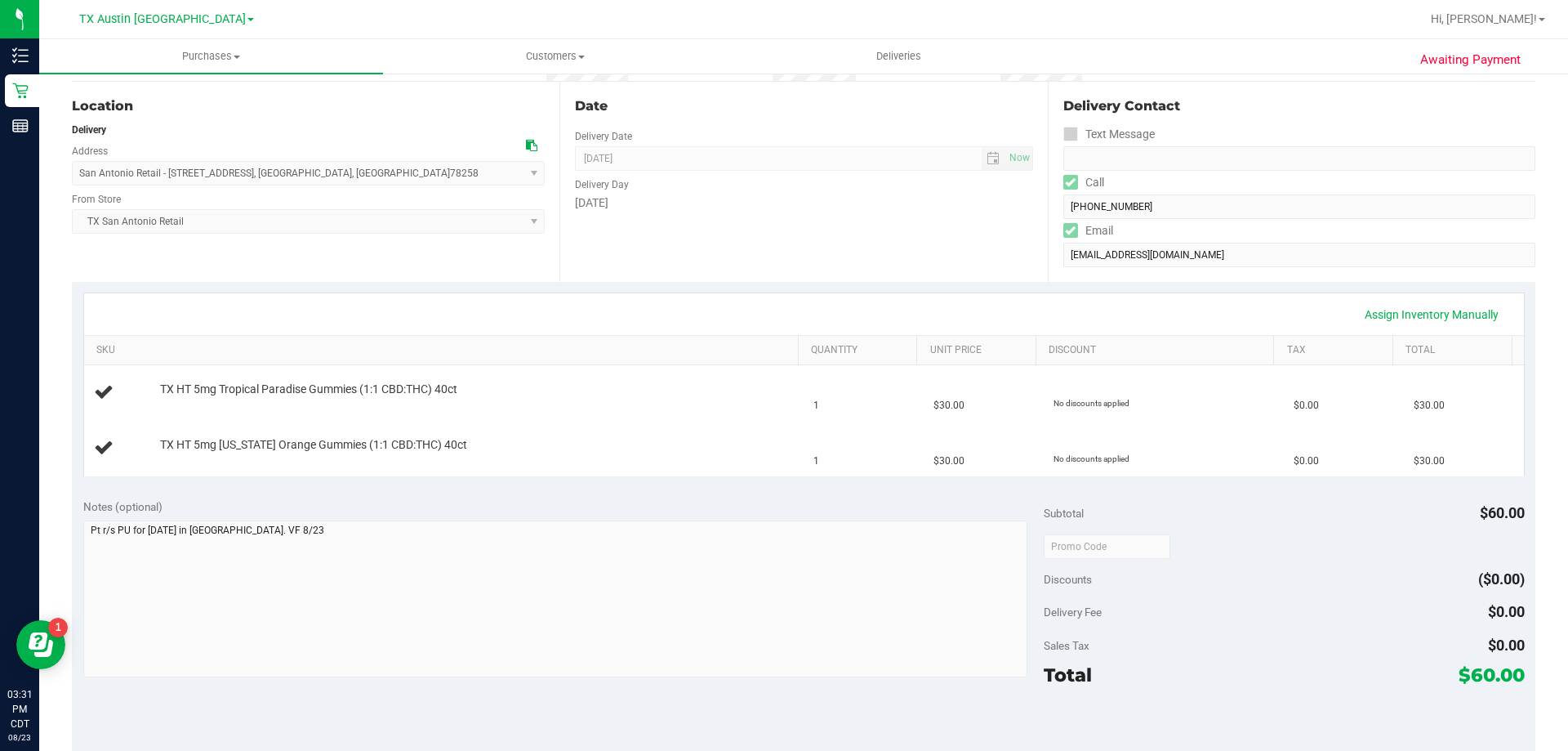
scroll to position [163, 0]
